Goal: Find specific page/section: Find specific page/section

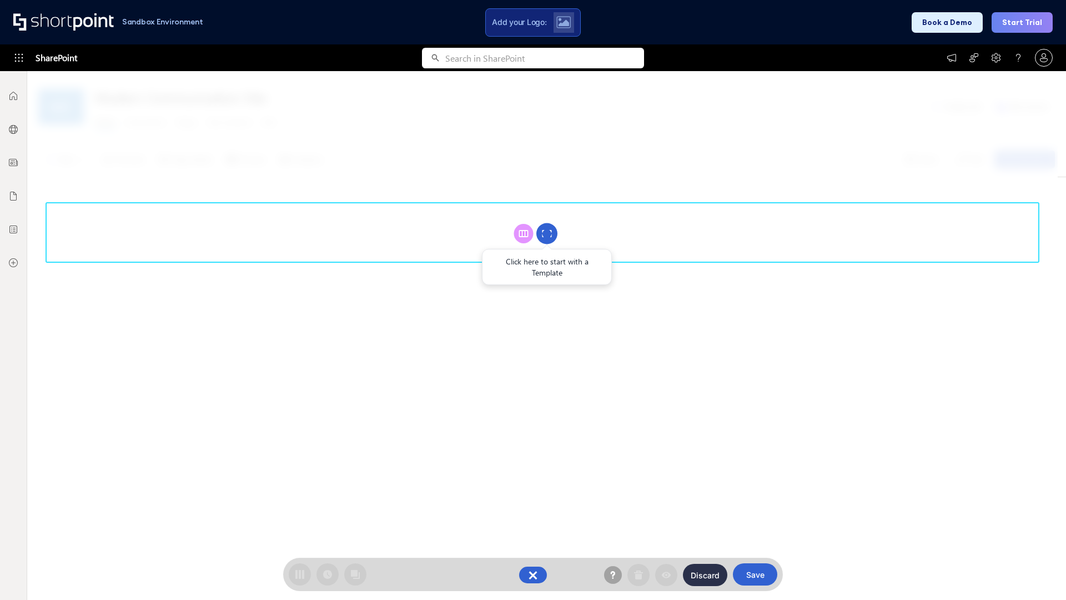
click at [547, 233] on circle at bounding box center [546, 233] width 21 height 21
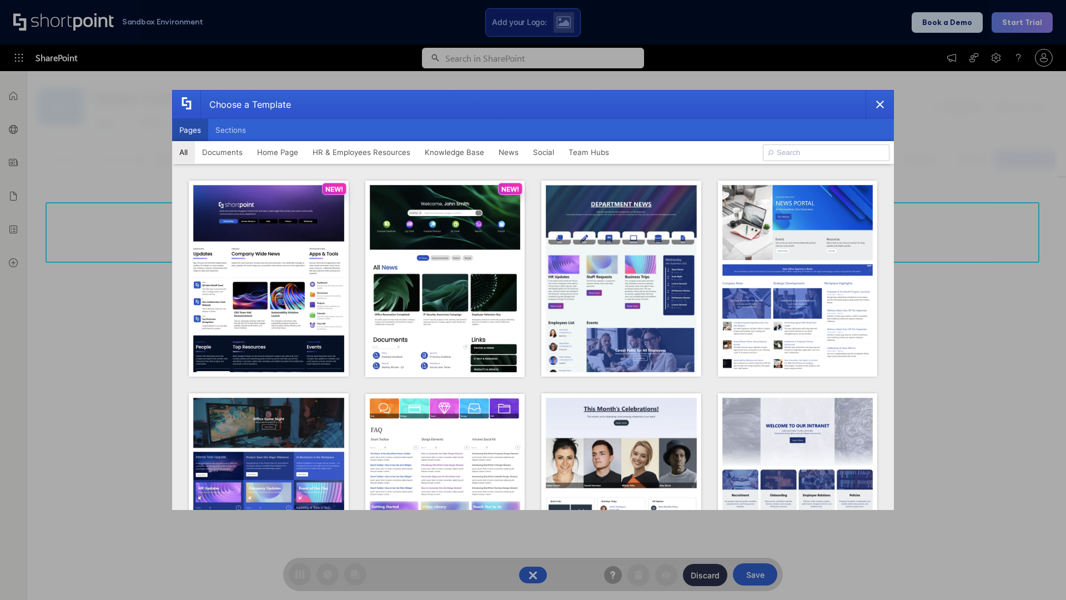
click at [190, 130] on button "Pages" at bounding box center [190, 130] width 36 height 22
type input "Knowledge Portal 5"
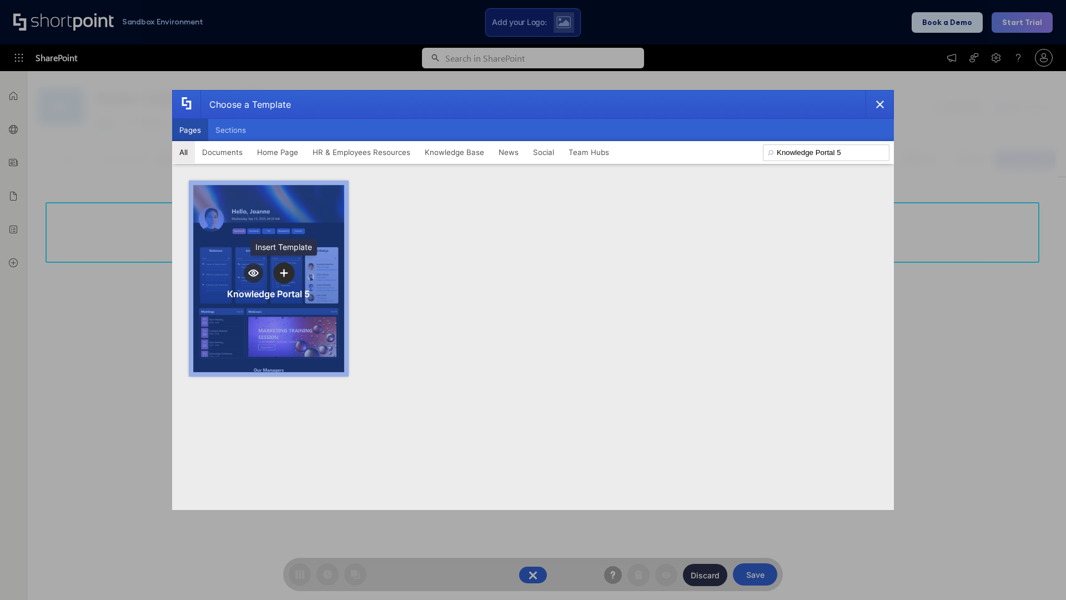
click at [284, 273] on icon "template selector" at bounding box center [284, 273] width 8 height 8
